Goal: Information Seeking & Learning: Learn about a topic

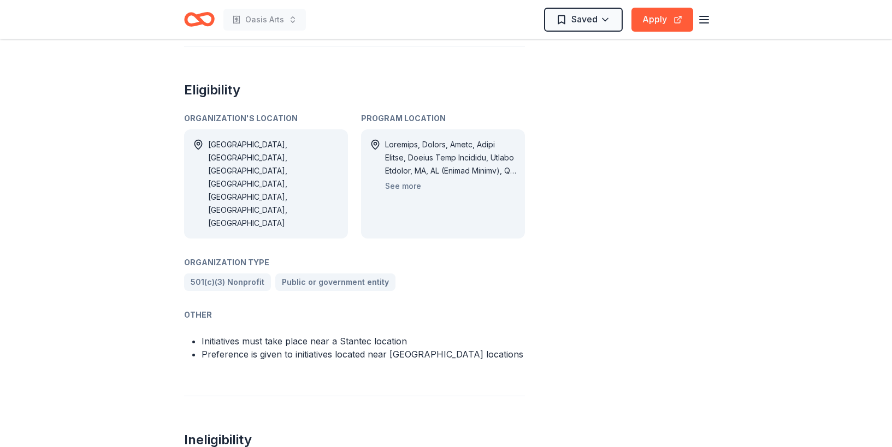
scroll to position [674, 0]
click at [406, 179] on button "See more" at bounding box center [403, 185] width 36 height 13
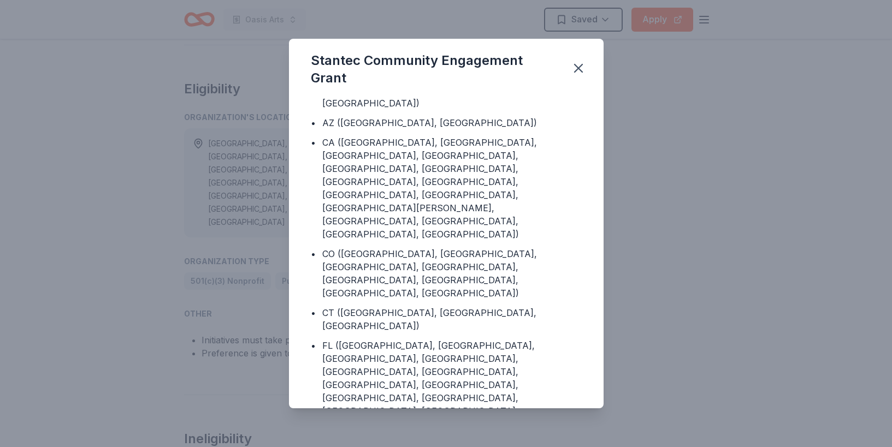
scroll to position [190, 0]
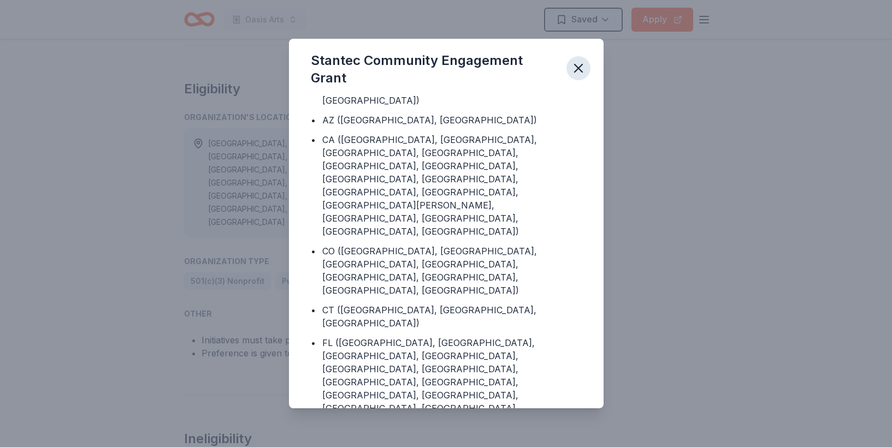
click at [579, 72] on icon "button" at bounding box center [578, 68] width 15 height 15
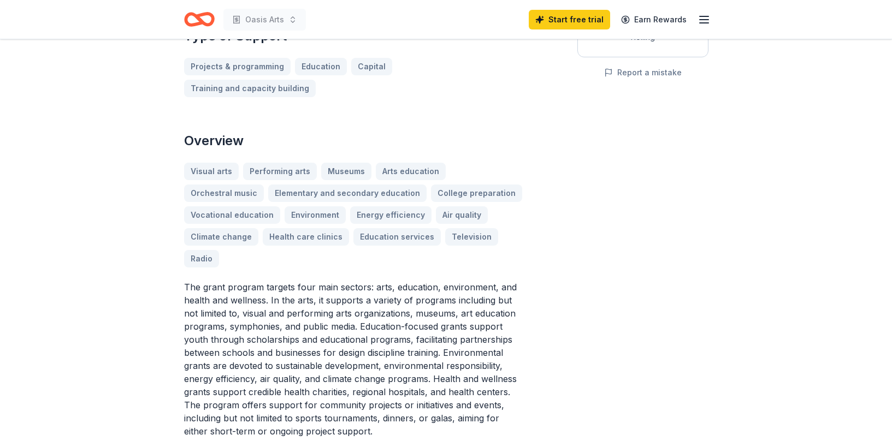
scroll to position [0, 0]
